Goal: Information Seeking & Learning: Learn about a topic

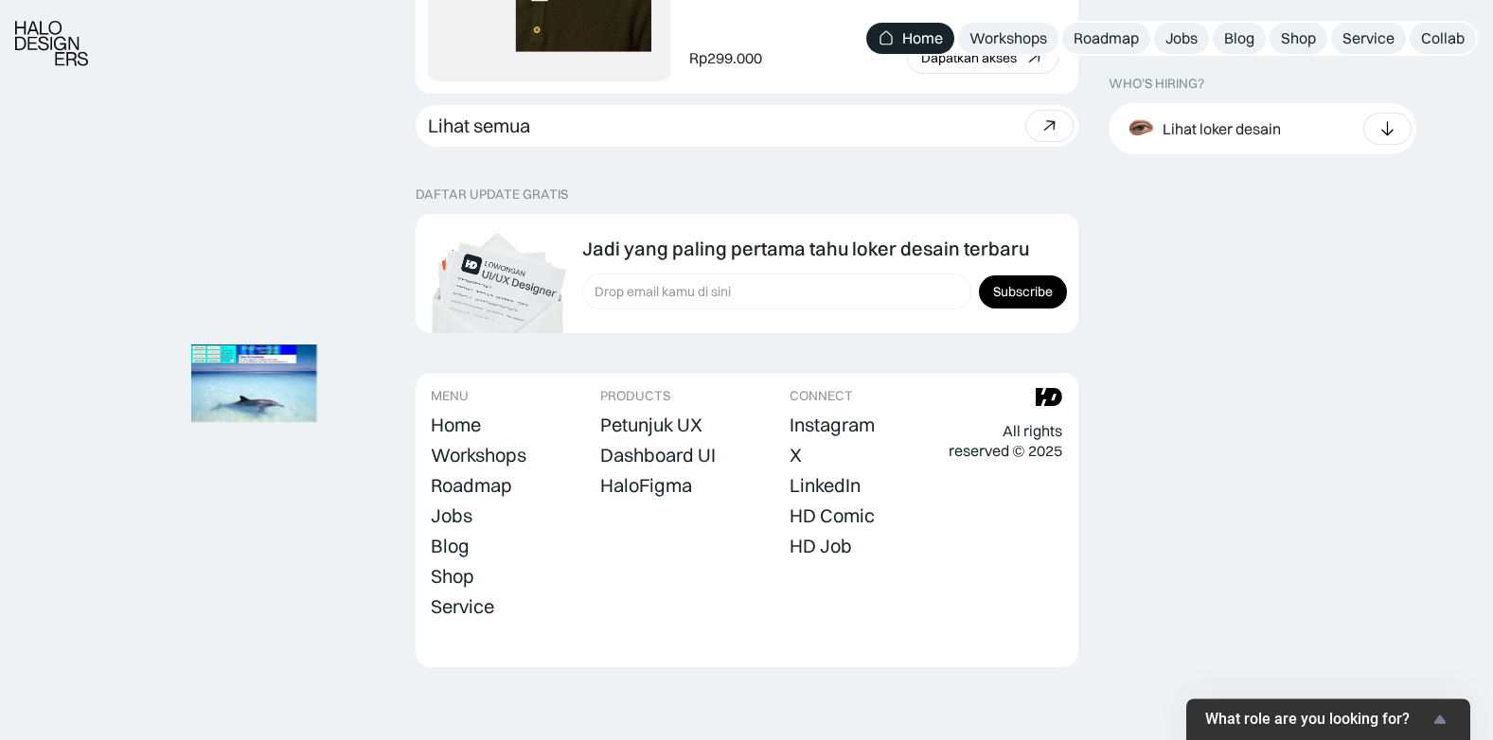
scroll to position [5393, 0]
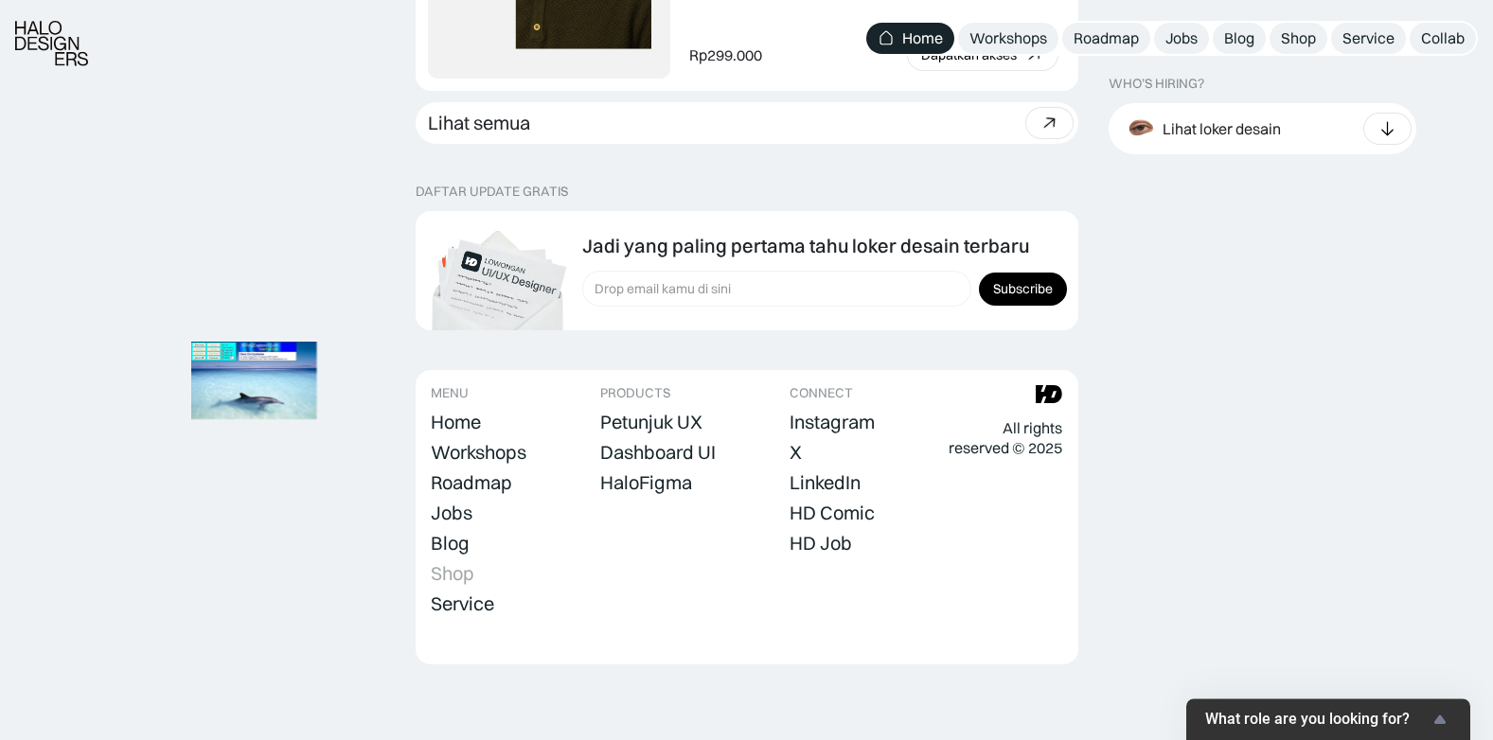
click at [454, 564] on div "Shop" at bounding box center [453, 573] width 44 height 23
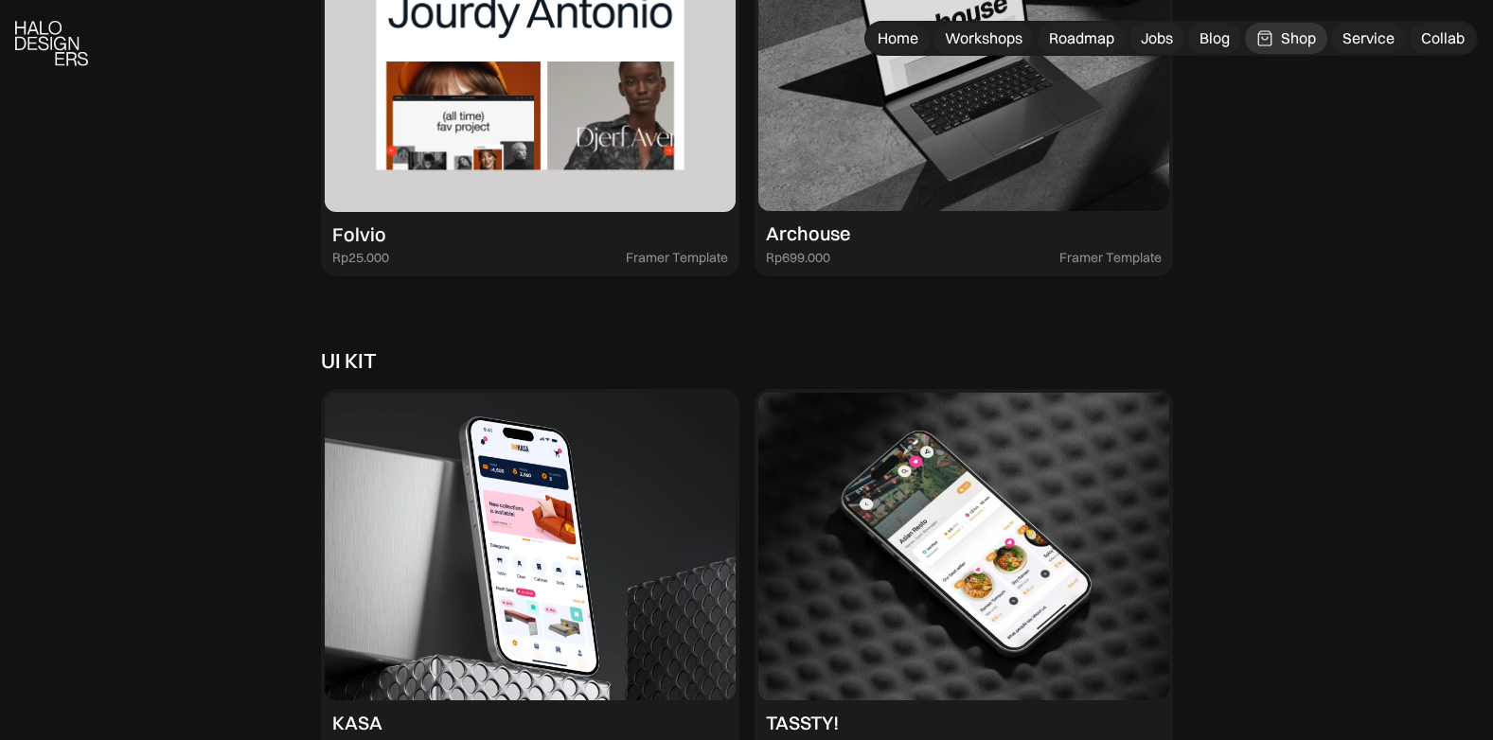
scroll to position [5017, 0]
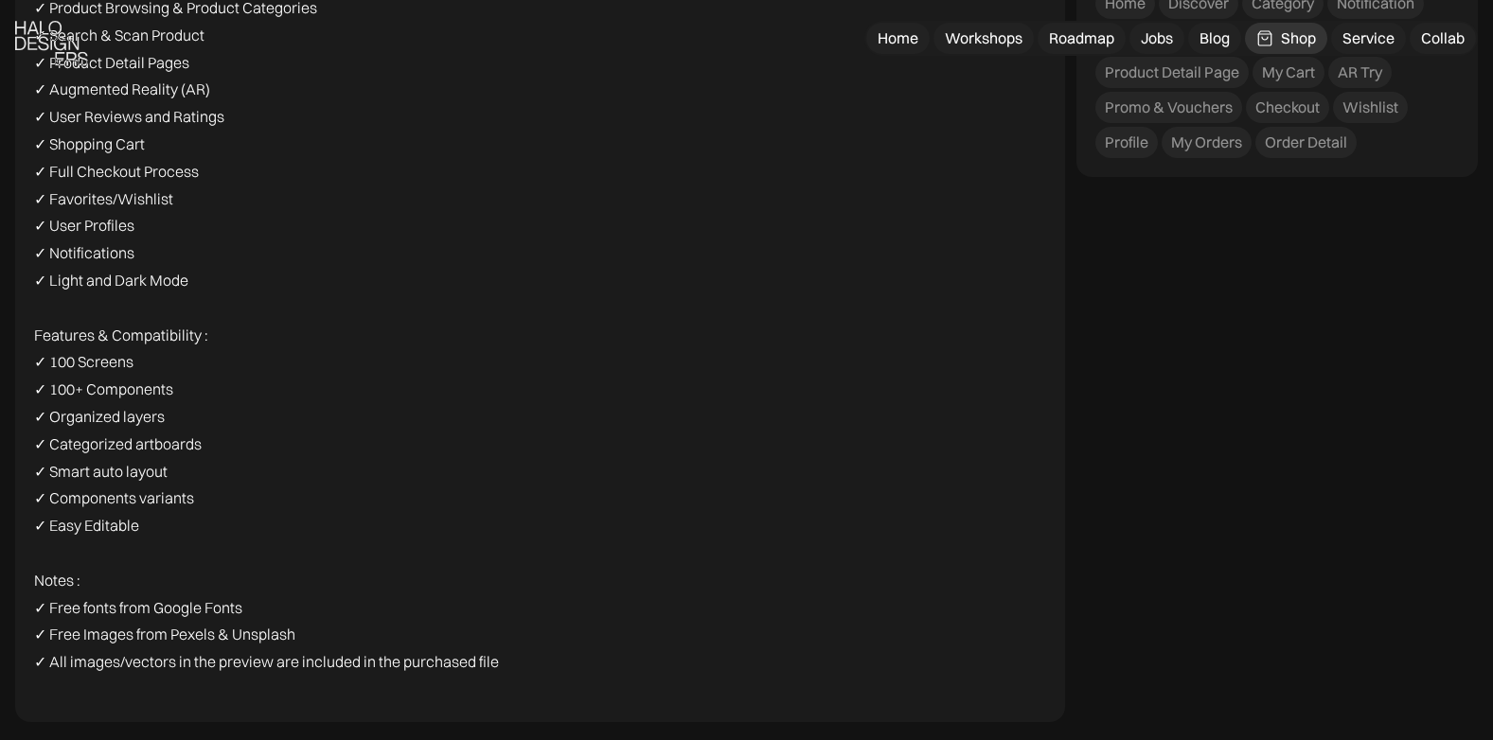
scroll to position [3124, 0]
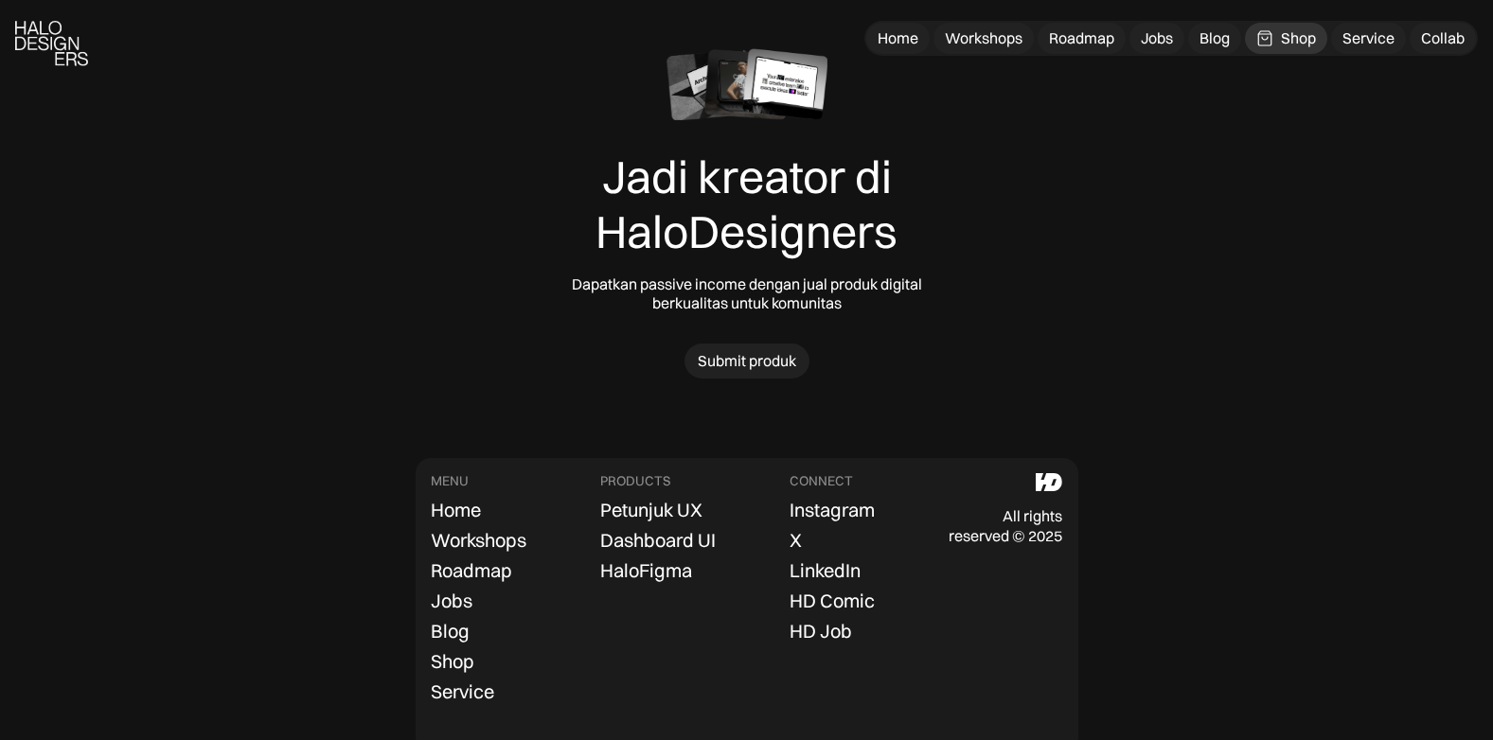
scroll to position [6047, 0]
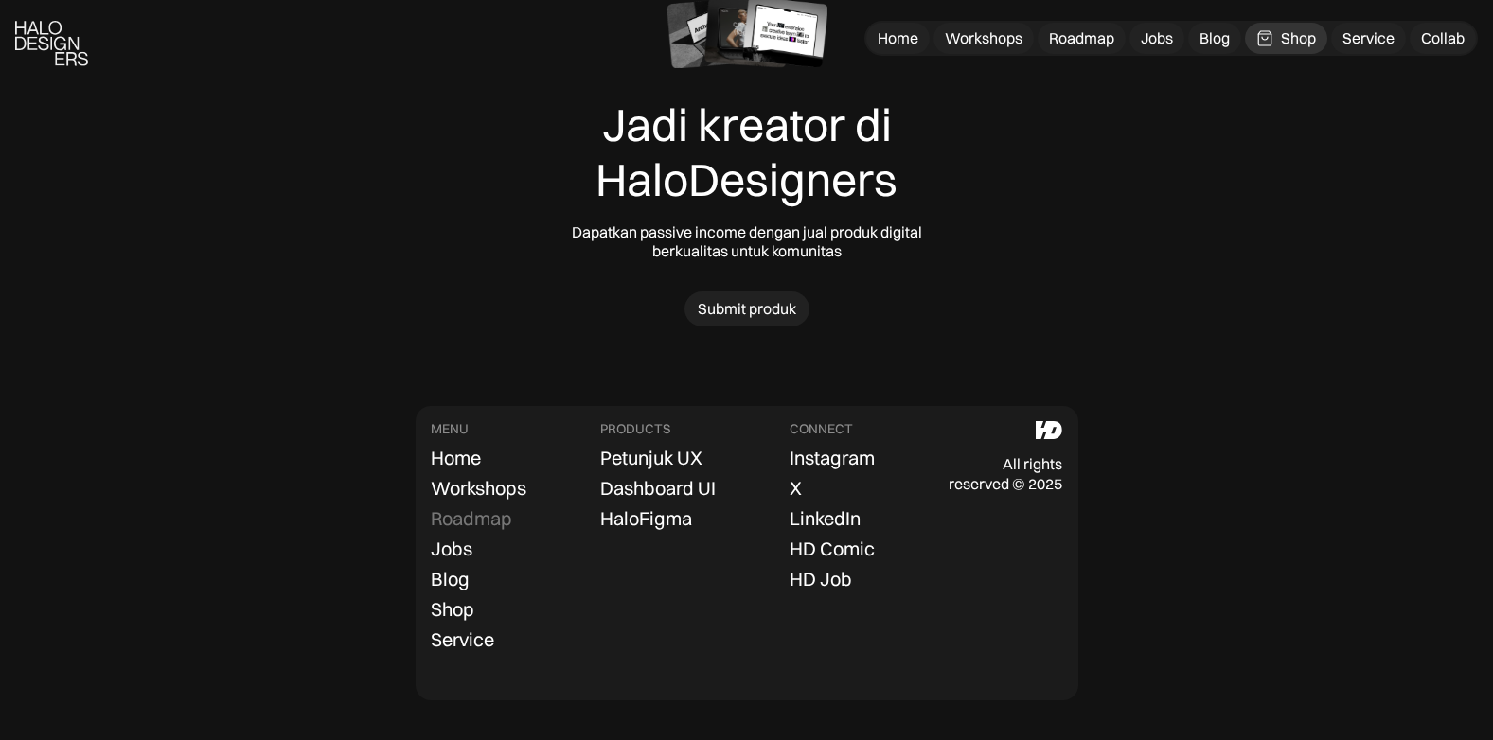
click at [461, 517] on div "Roadmap" at bounding box center [471, 518] width 81 height 23
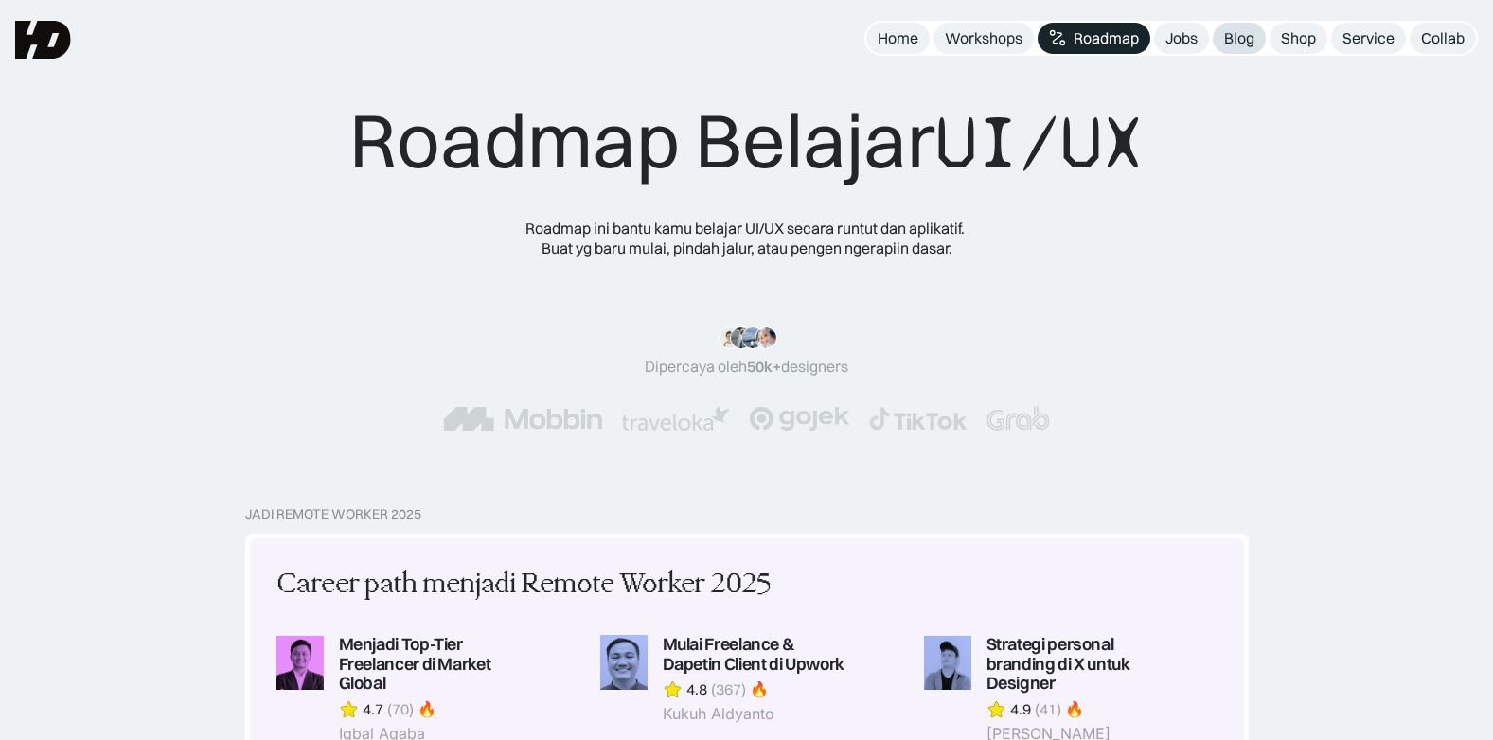
click at [1220, 42] on link "Blog" at bounding box center [1239, 38] width 53 height 31
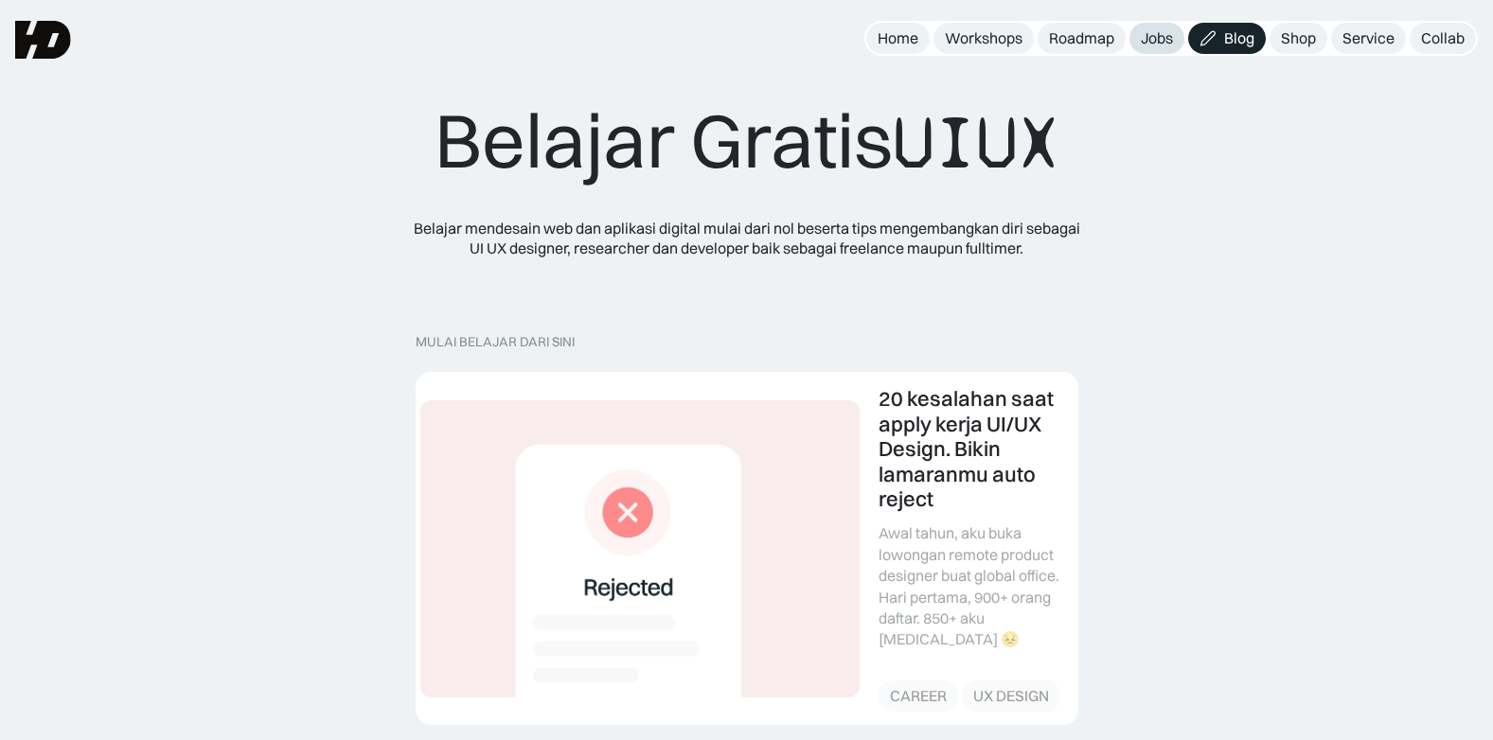
click at [1154, 31] on div "Jobs" at bounding box center [1157, 38] width 32 height 20
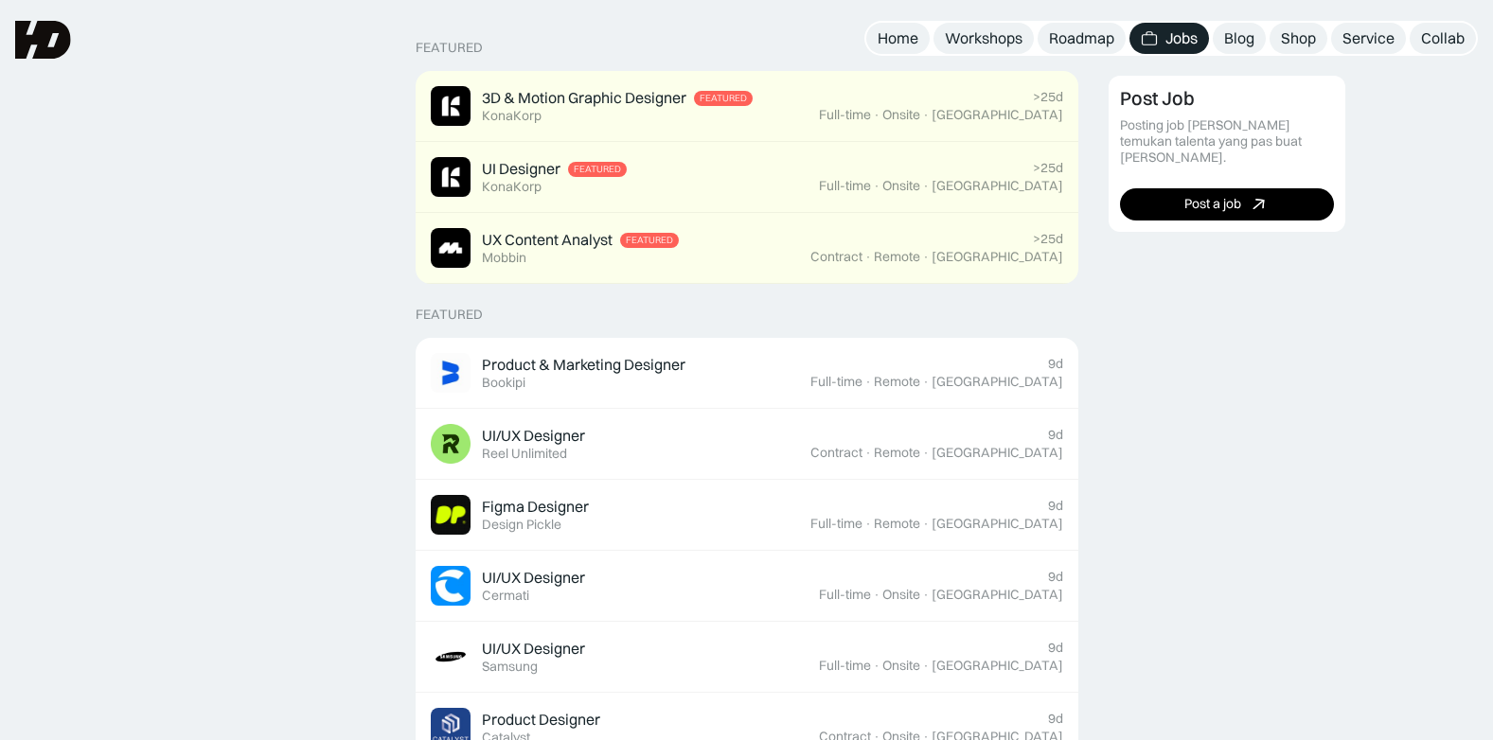
scroll to position [473, 0]
drag, startPoint x: 540, startPoint y: 426, endPoint x: 190, endPoint y: 496, distance: 356.2
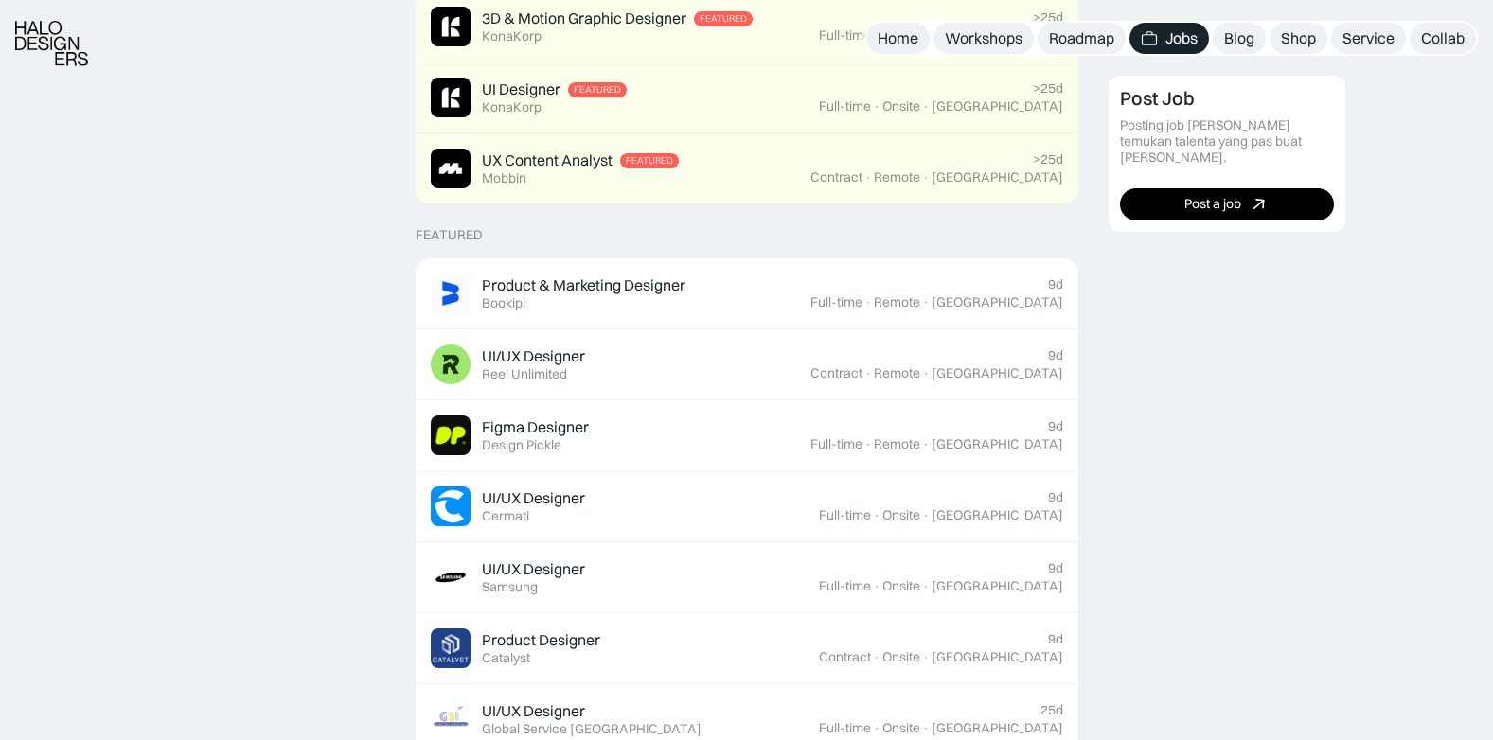
scroll to position [757, 0]
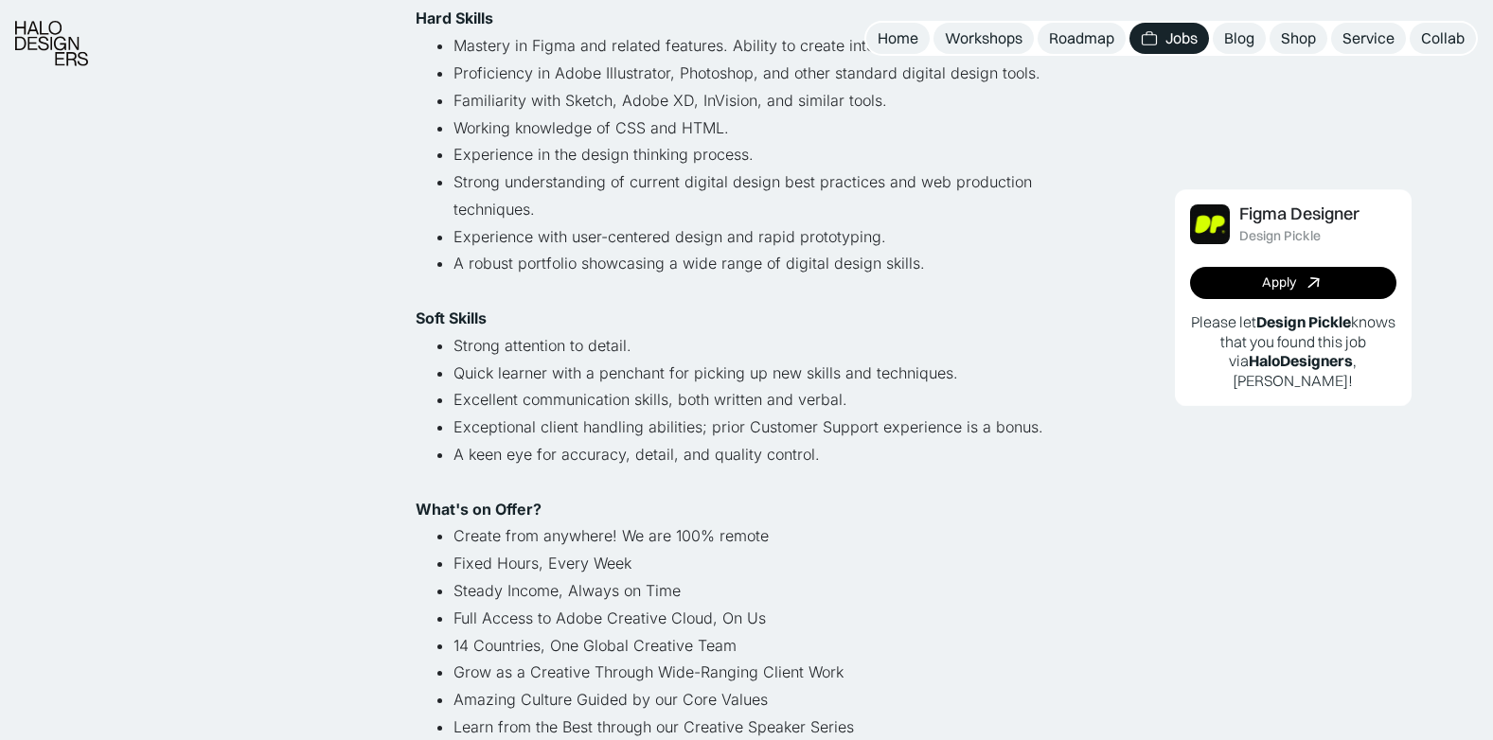
scroll to position [947, 0]
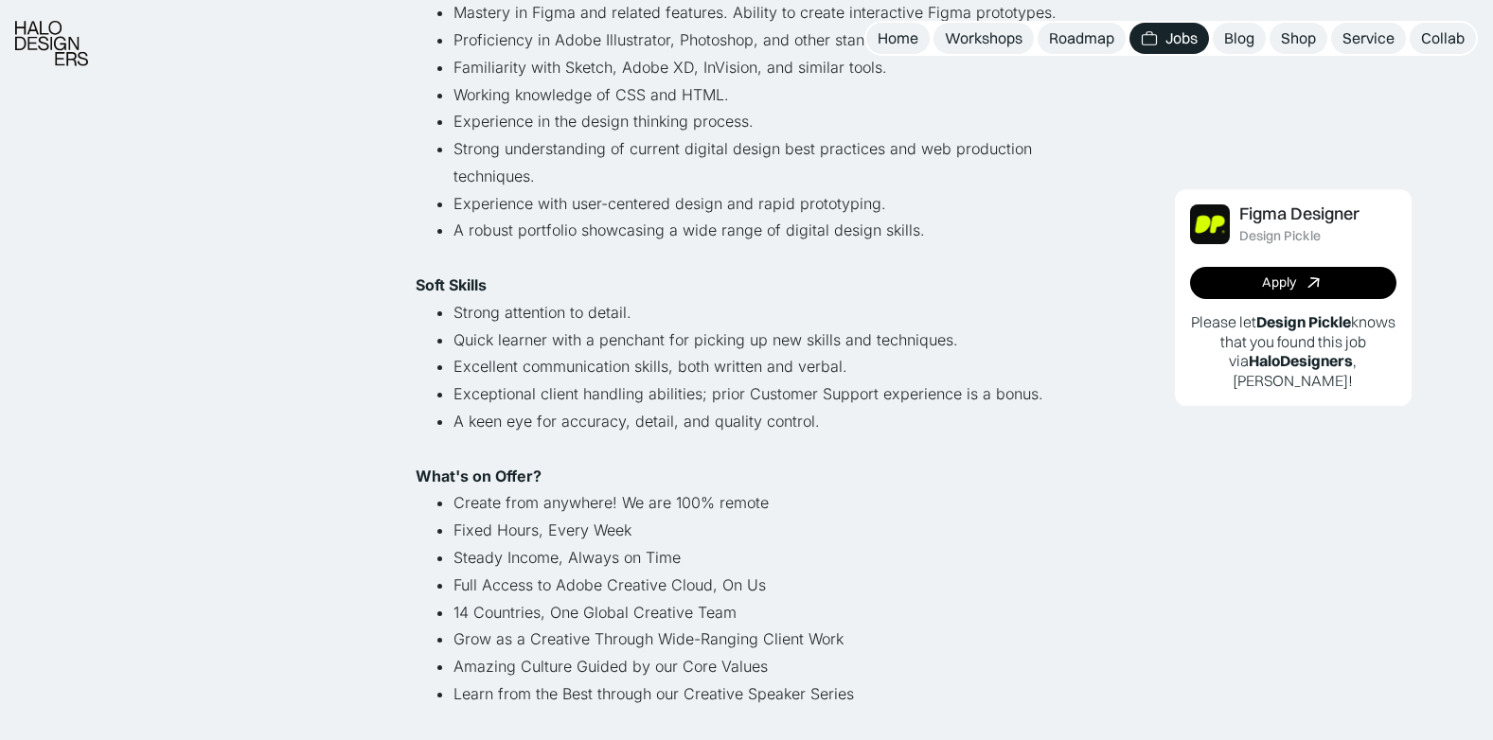
click at [128, 486] on div "Lihat semua job Figma Designer Design Pickle Full-time · Remote · Indonesia · 9…" at bounding box center [746, 615] width 1493 height 3125
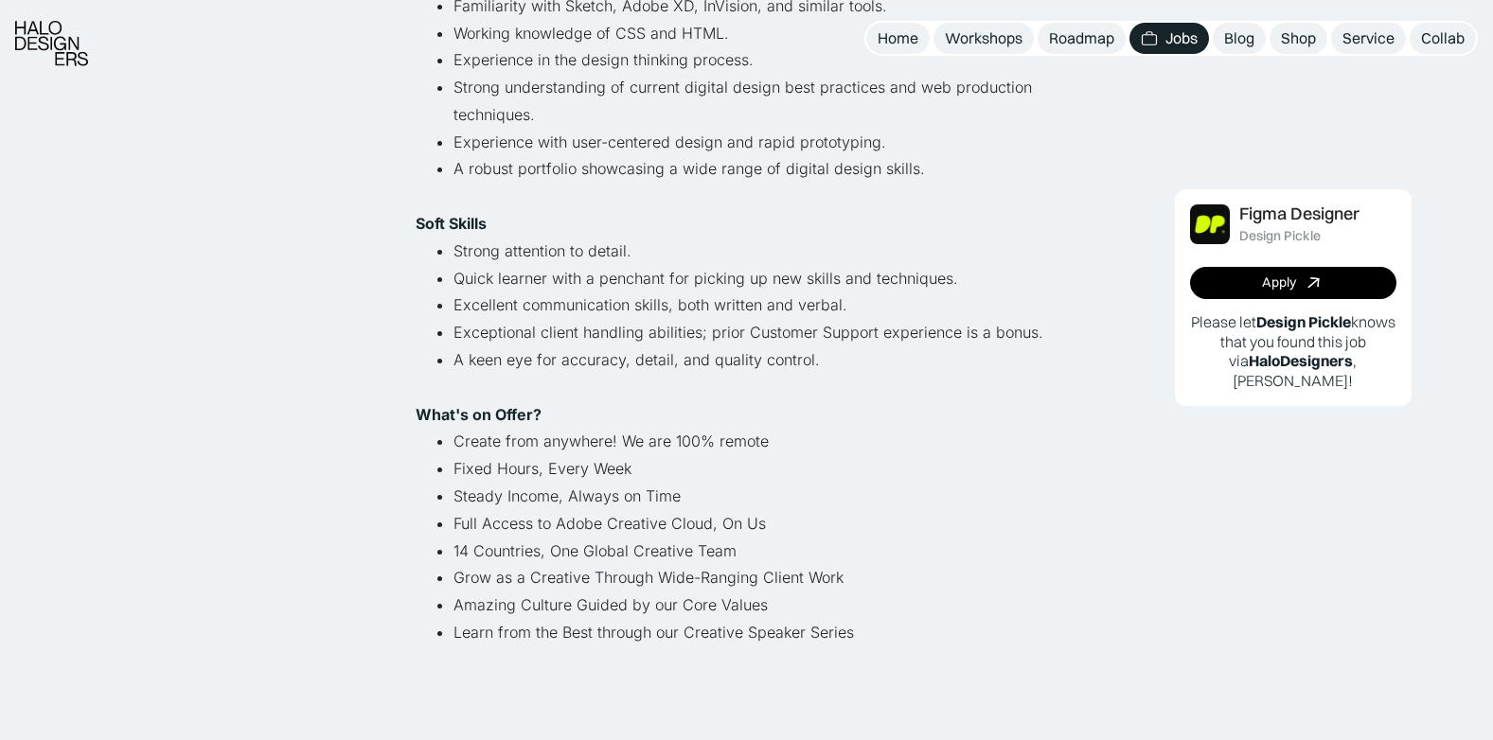
scroll to position [1041, 0]
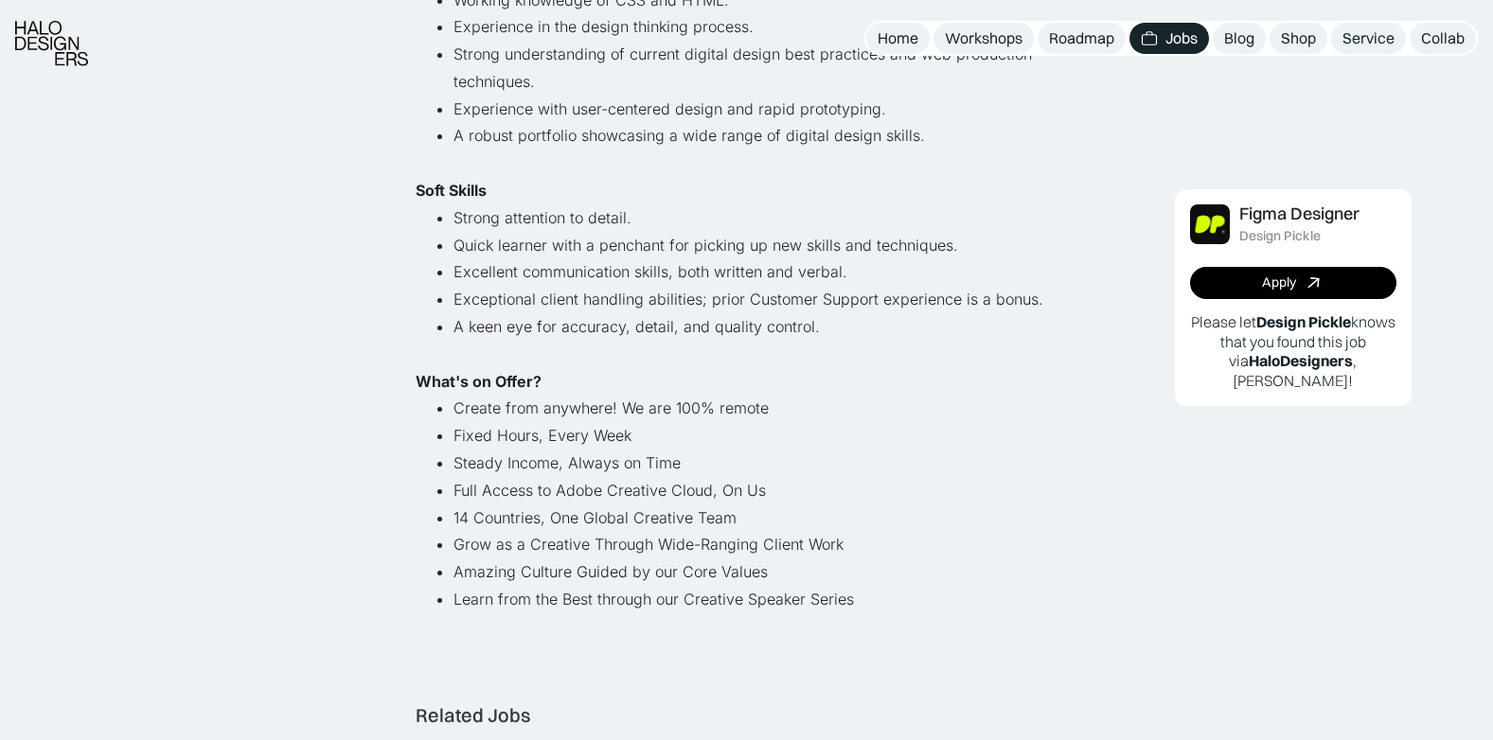
click at [139, 452] on div "Lihat semua job Figma Designer Design Pickle Full-time · Remote · Indonesia · 9…" at bounding box center [746, 521] width 1493 height 3125
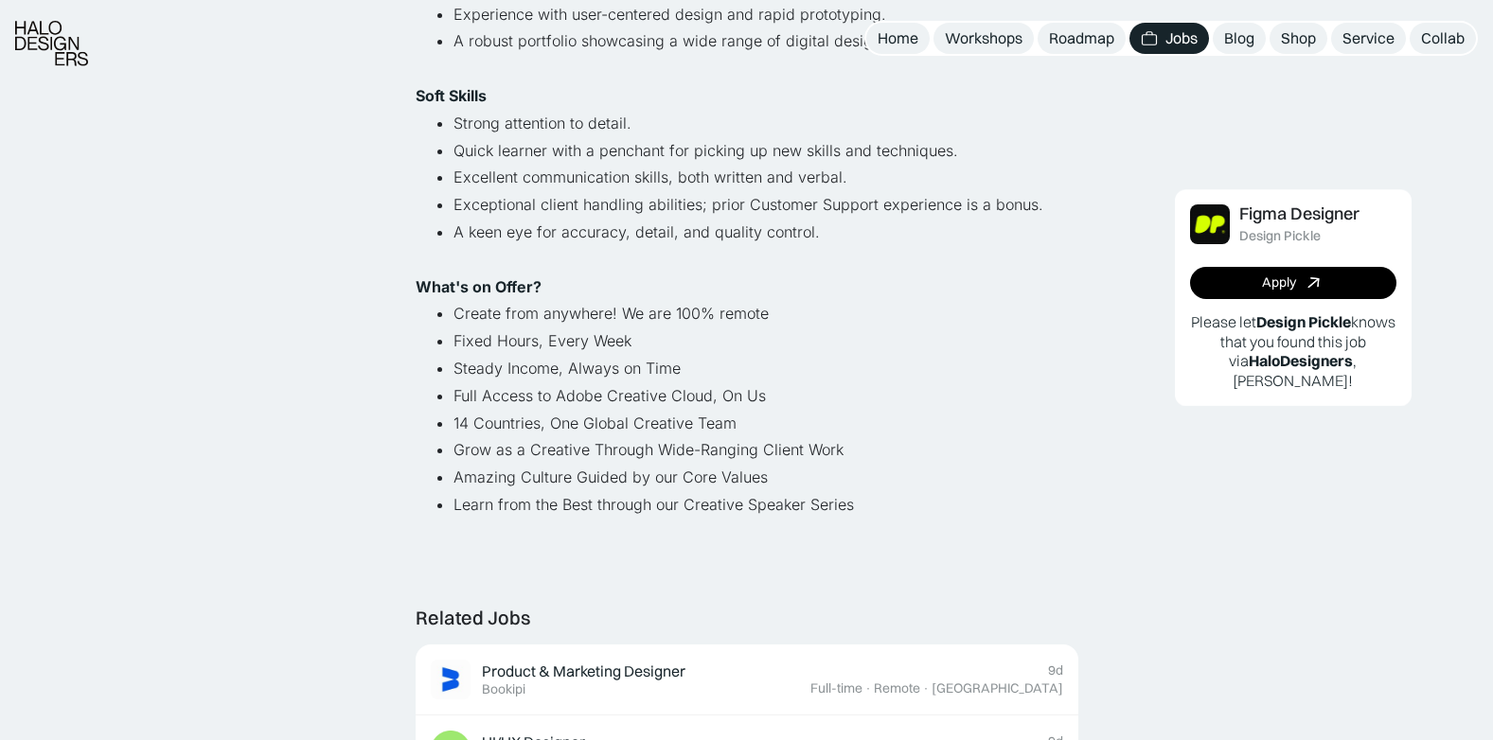
click at [139, 452] on div "Lihat semua job Figma Designer Design Pickle Full-time · Remote · Indonesia · 9…" at bounding box center [746, 426] width 1493 height 3125
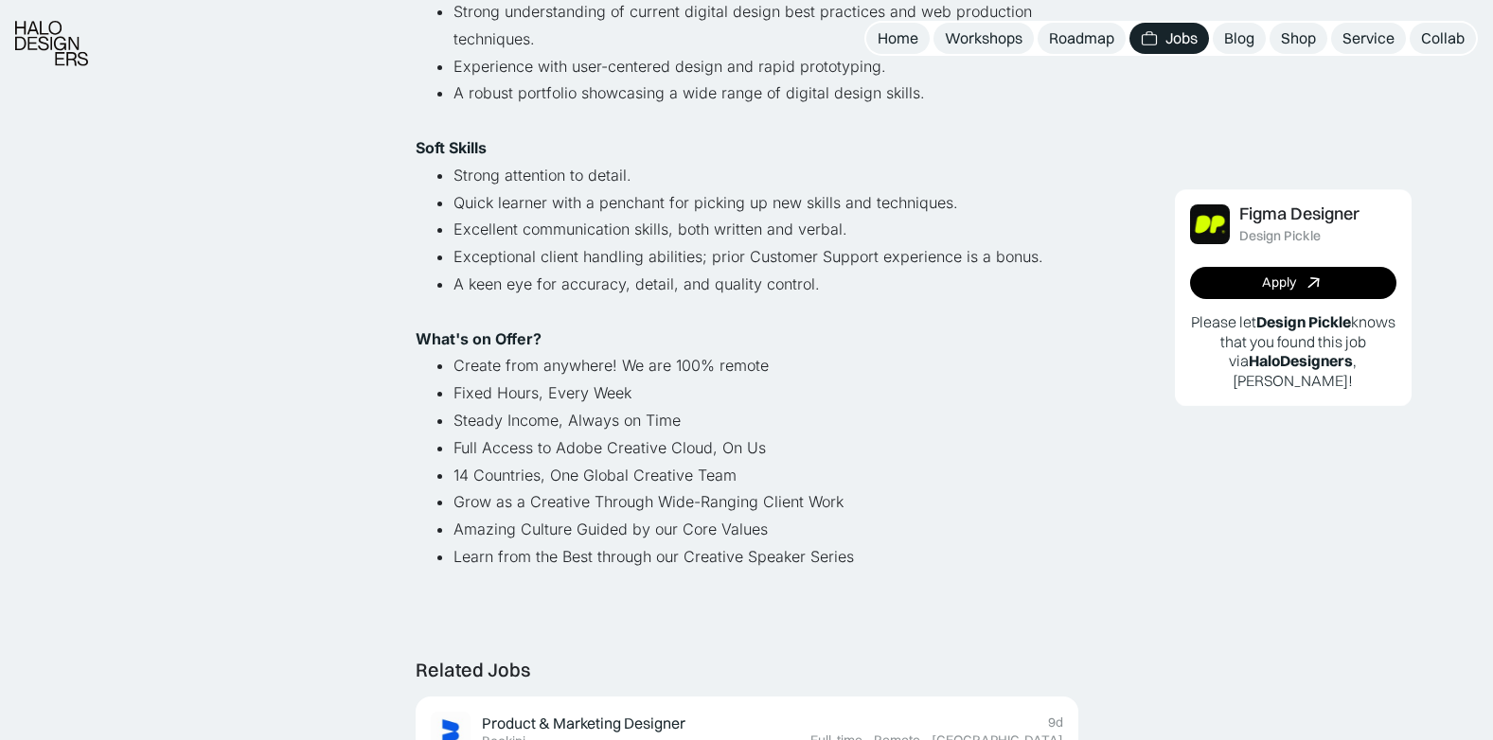
scroll to position [1041, 0]
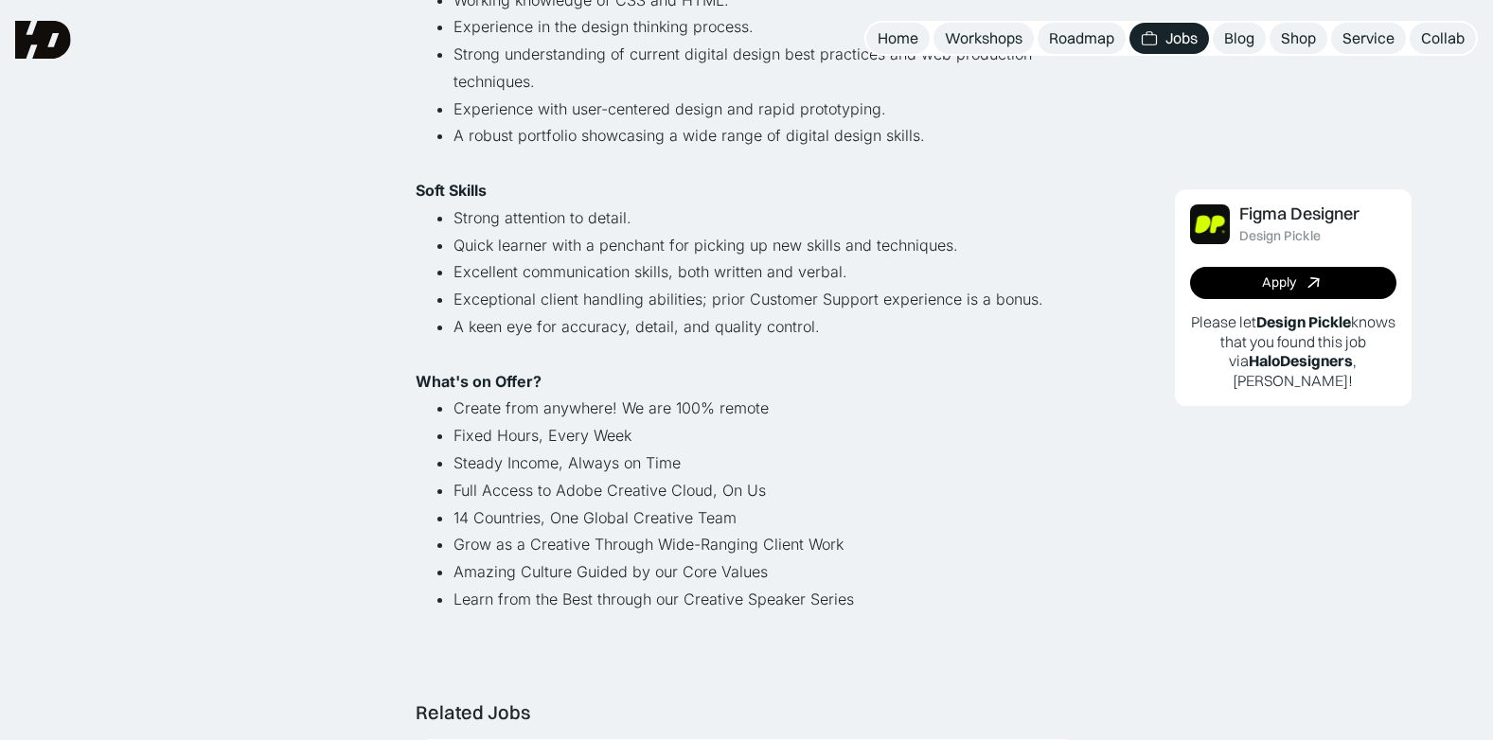
click at [200, 379] on div "Lihat semua job Figma Designer Design Pickle Full-time · Remote · Indonesia · 9…" at bounding box center [746, 521] width 1493 height 3125
